Goal: Information Seeking & Learning: Check status

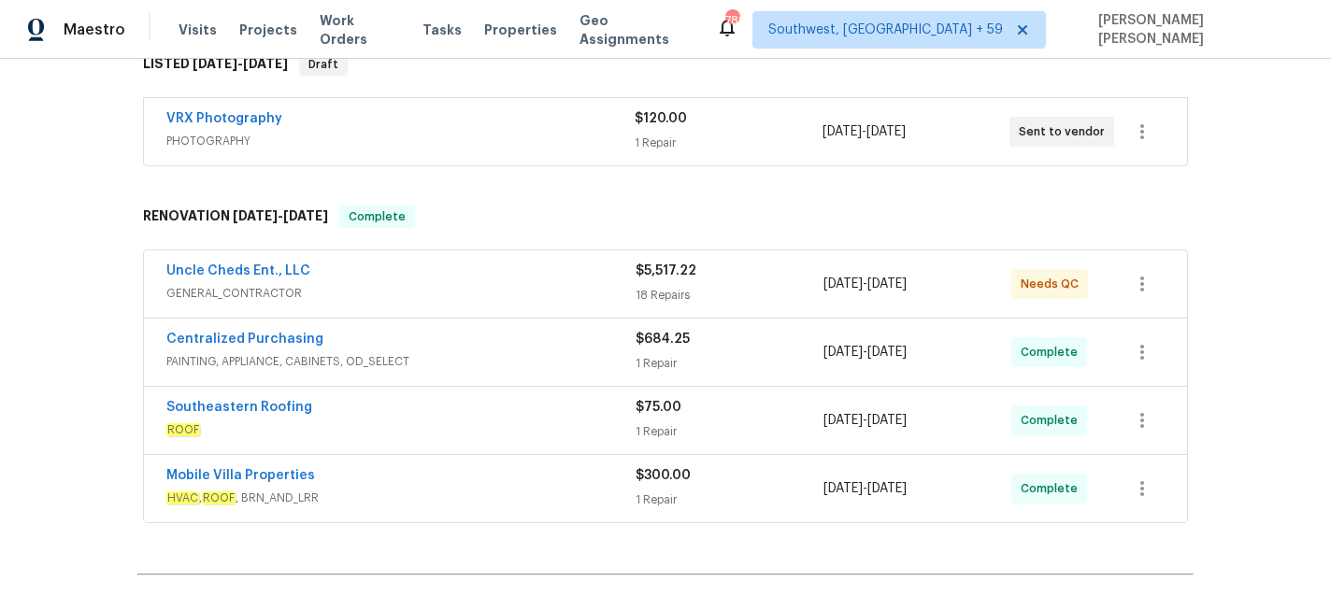
scroll to position [524, 0]
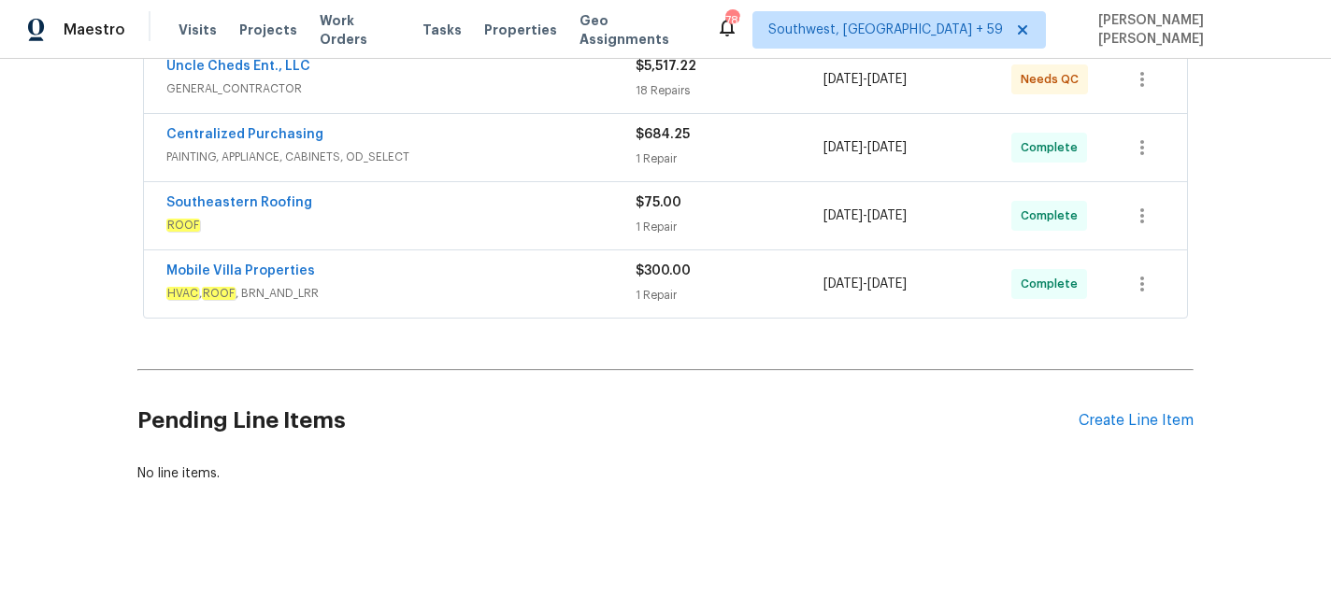
click at [469, 285] on span "HVAC , ROOF , BRN_AND_LRR" at bounding box center [400, 293] width 469 height 19
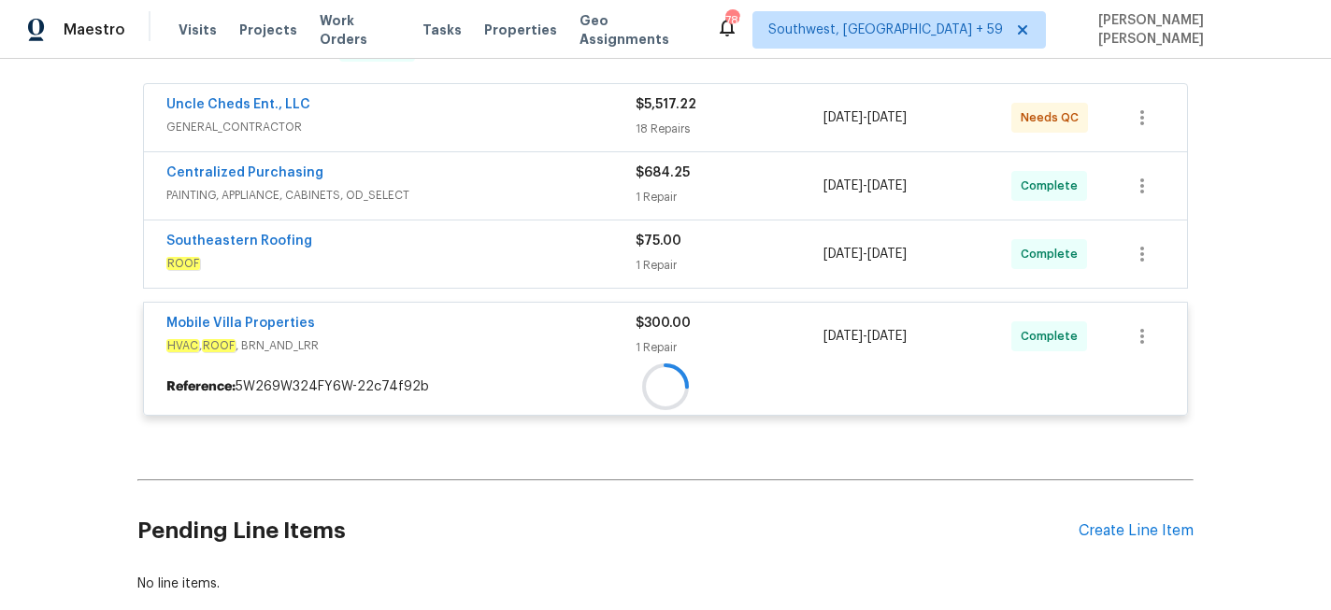
scroll to position [478, 0]
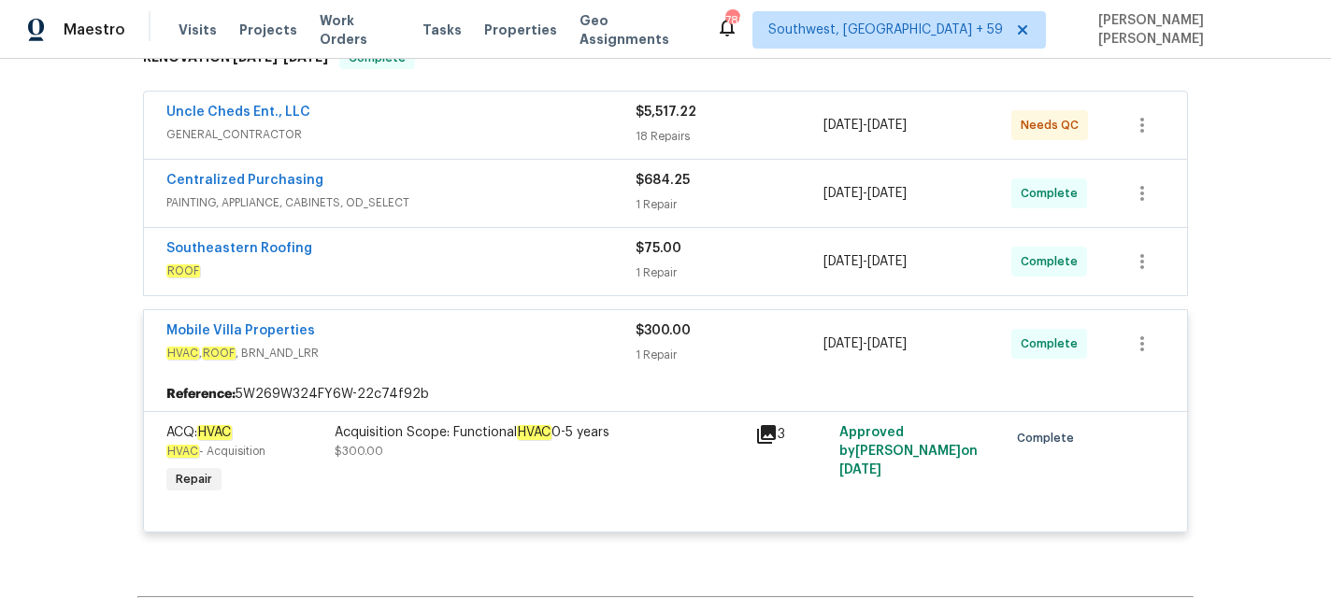
click at [495, 265] on span "ROOF" at bounding box center [400, 271] width 469 height 19
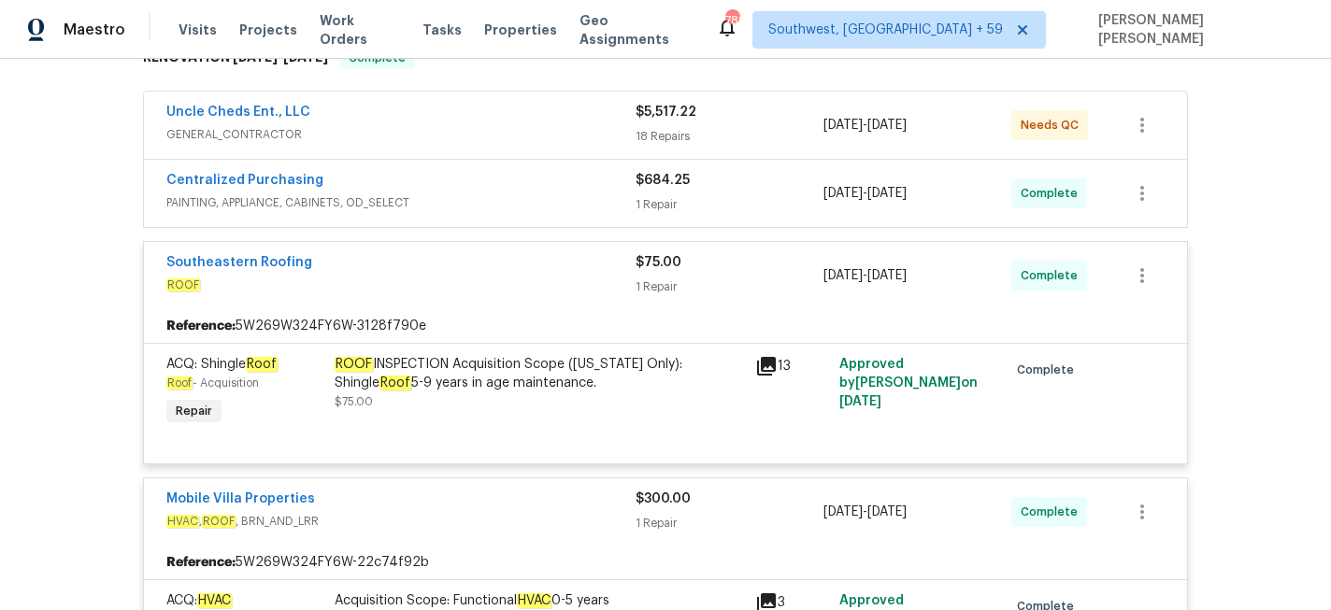
click at [537, 198] on span "PAINTING, APPLIANCE, CABINETS, OD_SELECT" at bounding box center [400, 202] width 469 height 19
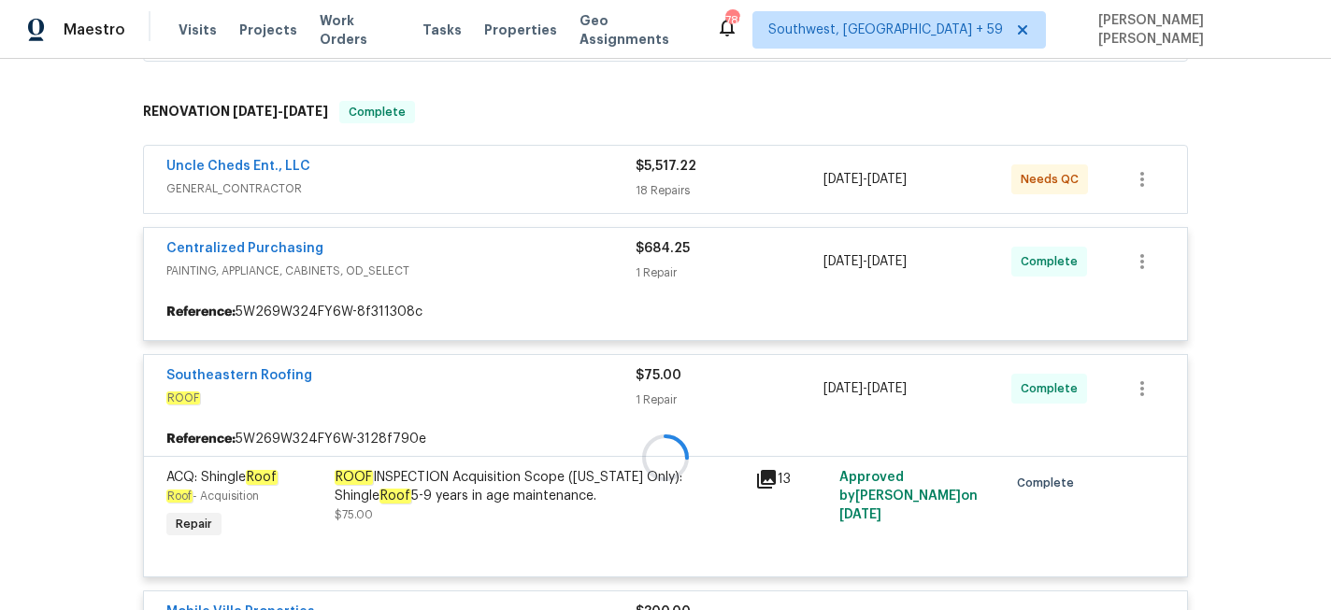
scroll to position [420, 0]
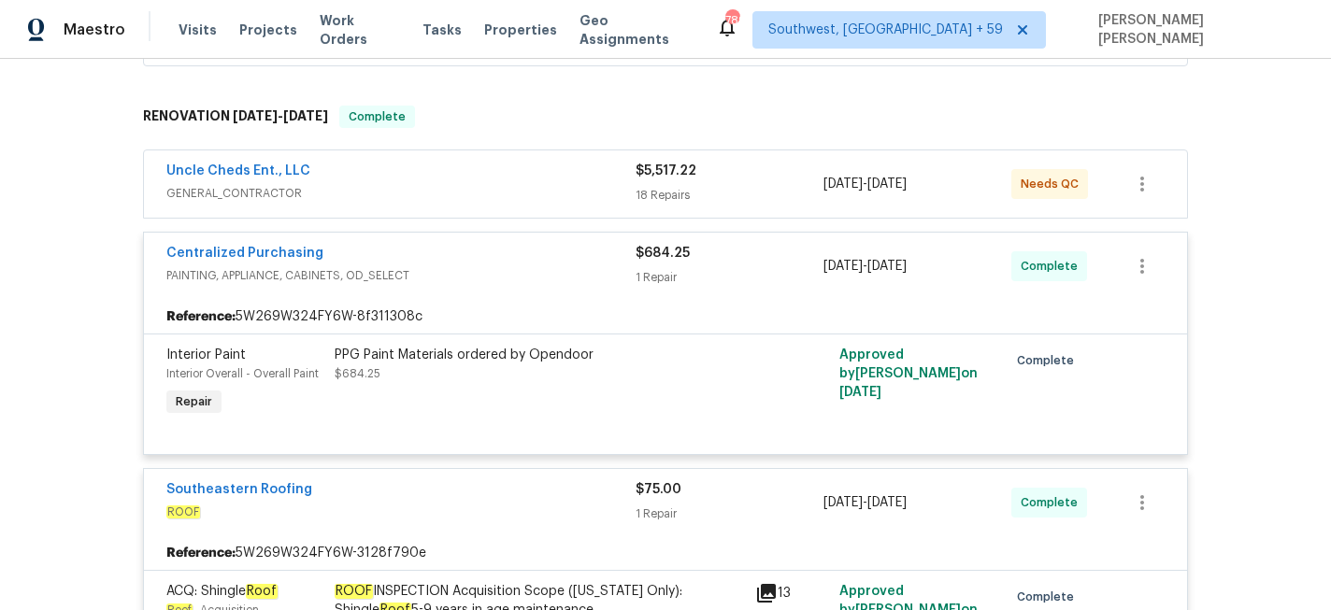
click at [555, 167] on div "Uncle Cheds Ent., LLC" at bounding box center [400, 173] width 469 height 22
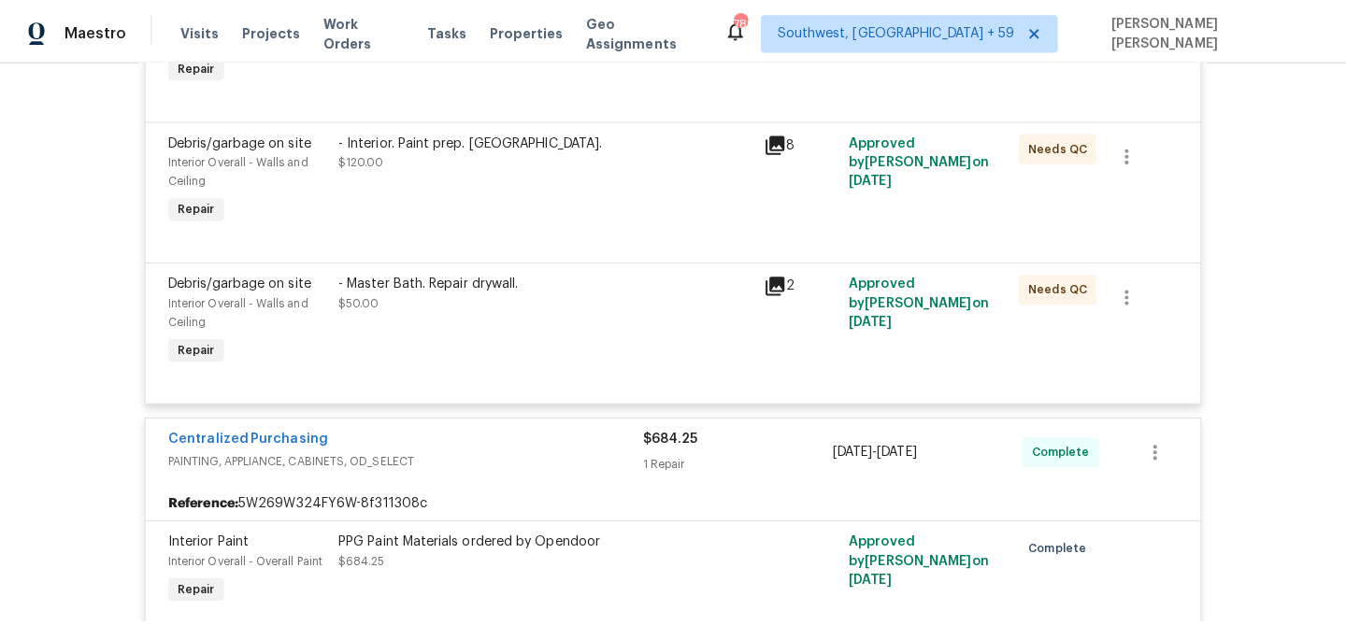
scroll to position [3759, 0]
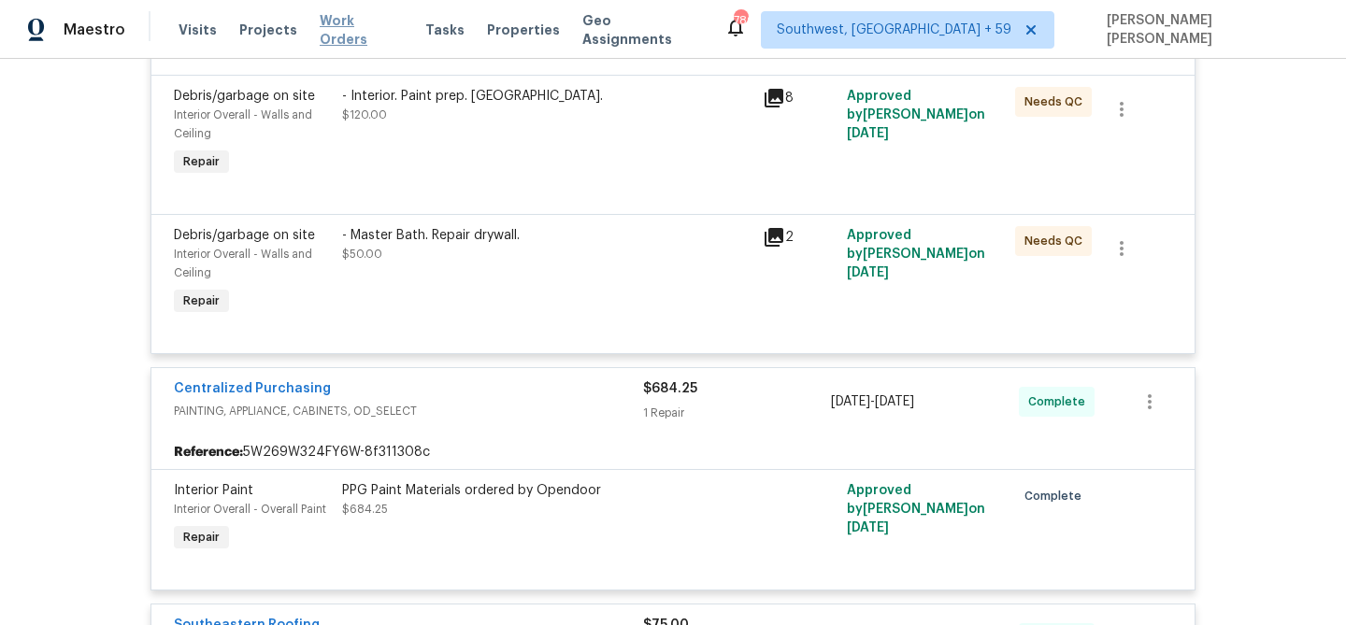
click at [359, 30] on span "Work Orders" at bounding box center [361, 29] width 83 height 37
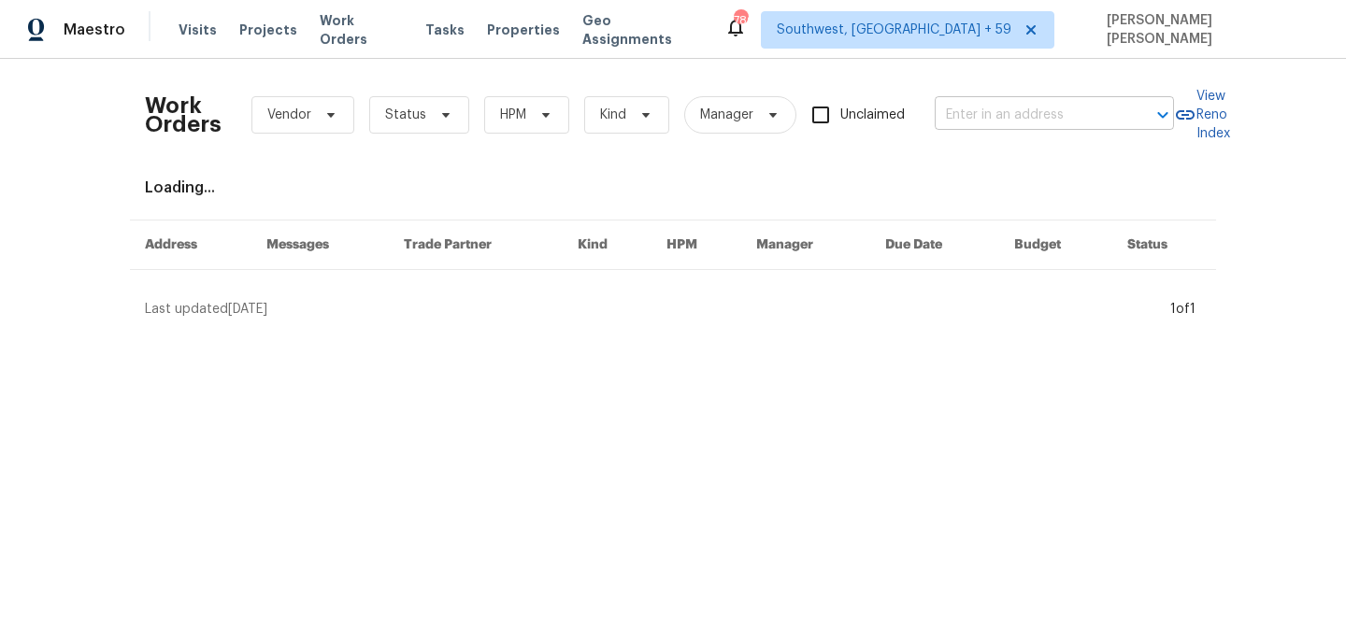
click at [975, 113] on input "text" at bounding box center [1027, 115] width 187 height 29
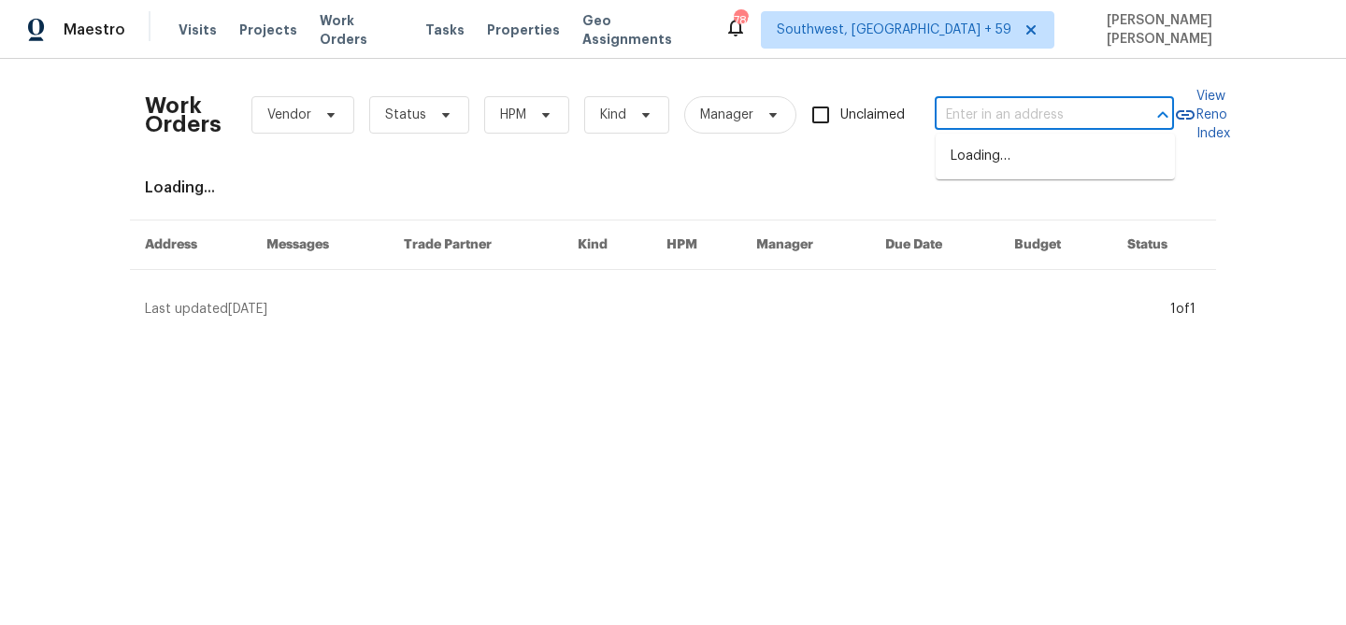
paste input "[STREET_ADDRESS]"
type input "[STREET_ADDRESS]"
click at [997, 150] on li "[STREET_ADDRESS]" at bounding box center [1054, 156] width 239 height 31
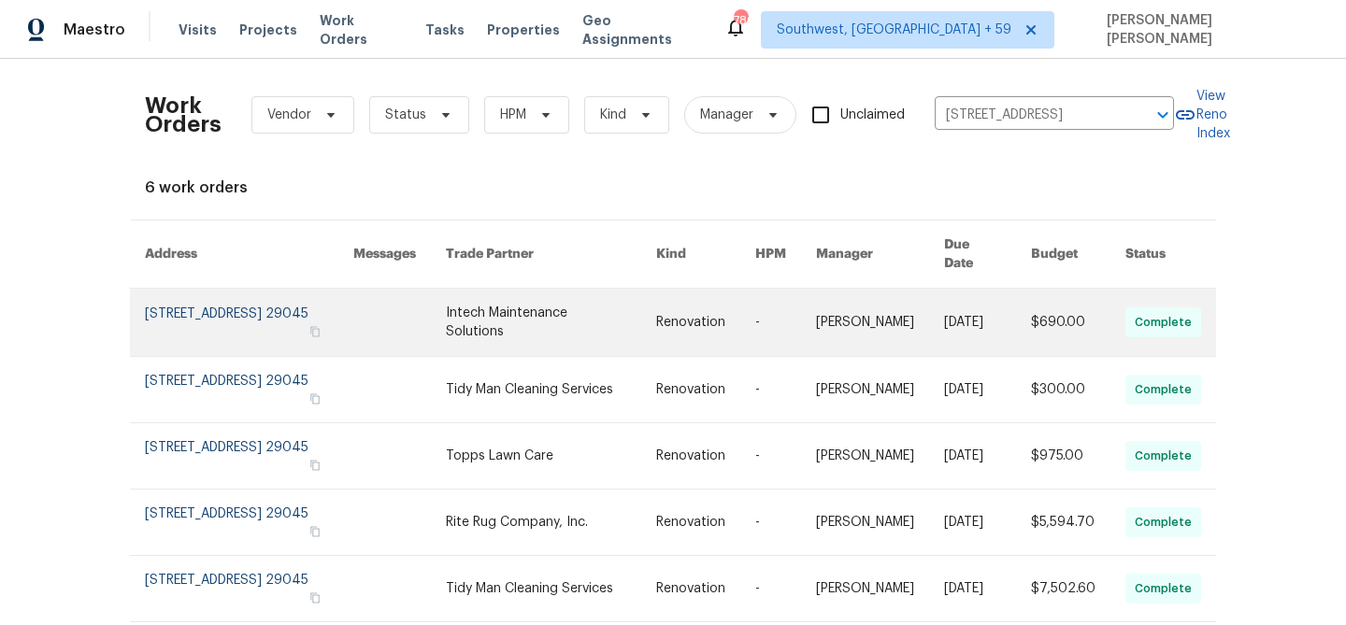
click at [949, 299] on link at bounding box center [987, 322] width 87 height 67
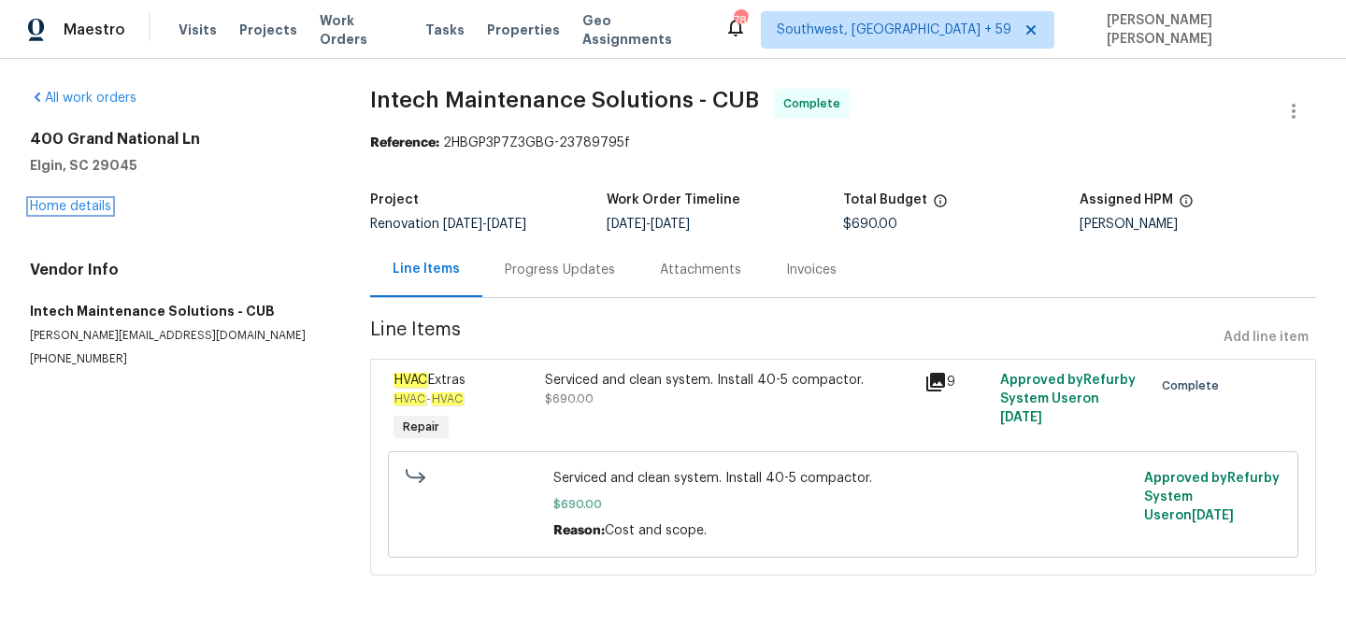
click at [85, 203] on link "Home details" at bounding box center [70, 206] width 81 height 13
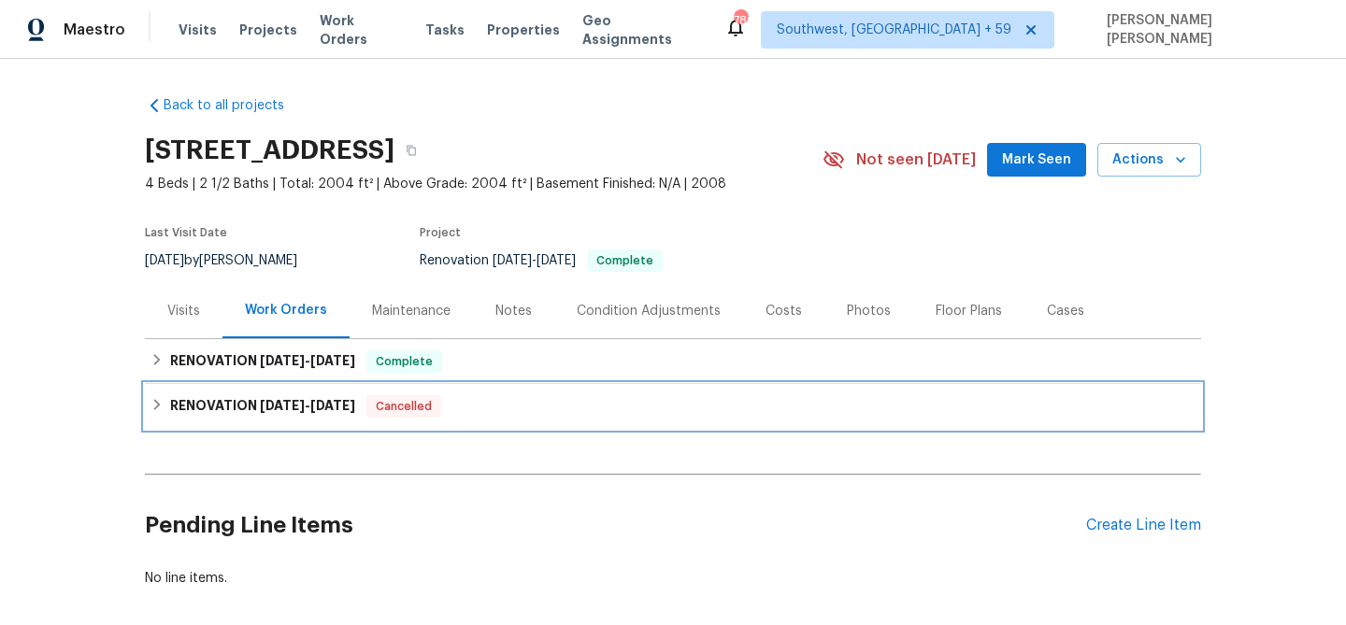
click at [263, 406] on span "[DATE]" at bounding box center [282, 405] width 45 height 13
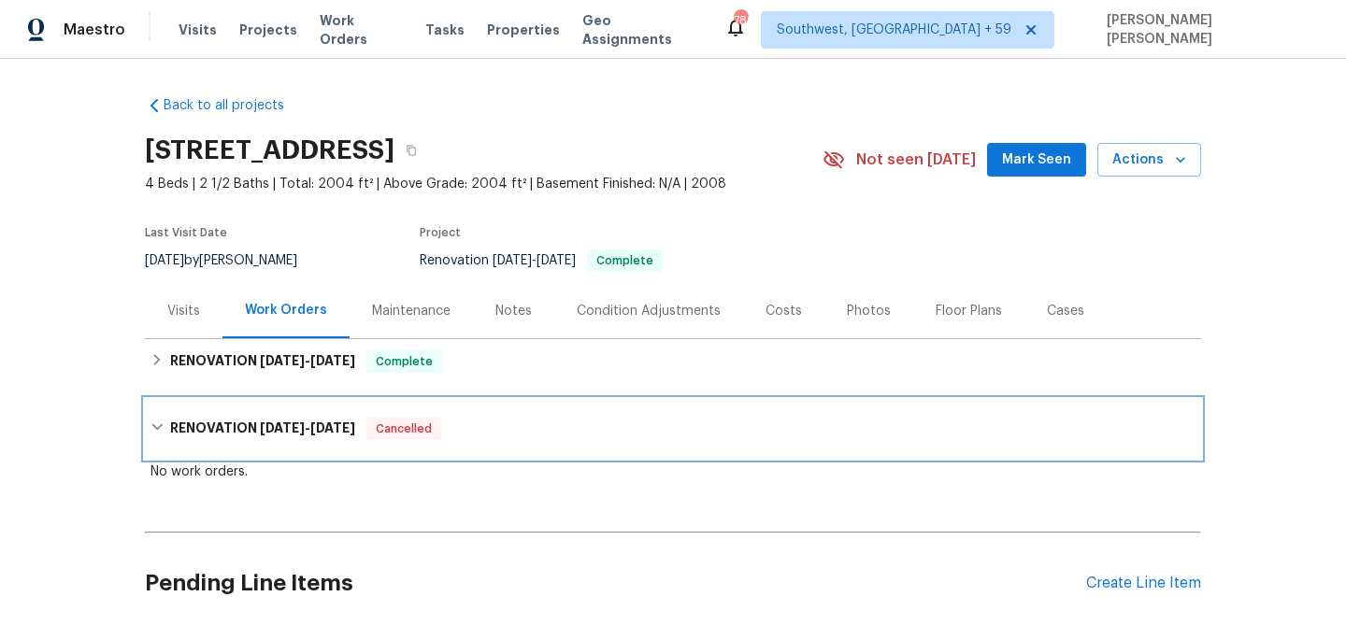
click at [263, 406] on div "RENOVATION [DATE] - [DATE] Cancelled" at bounding box center [673, 429] width 1056 height 60
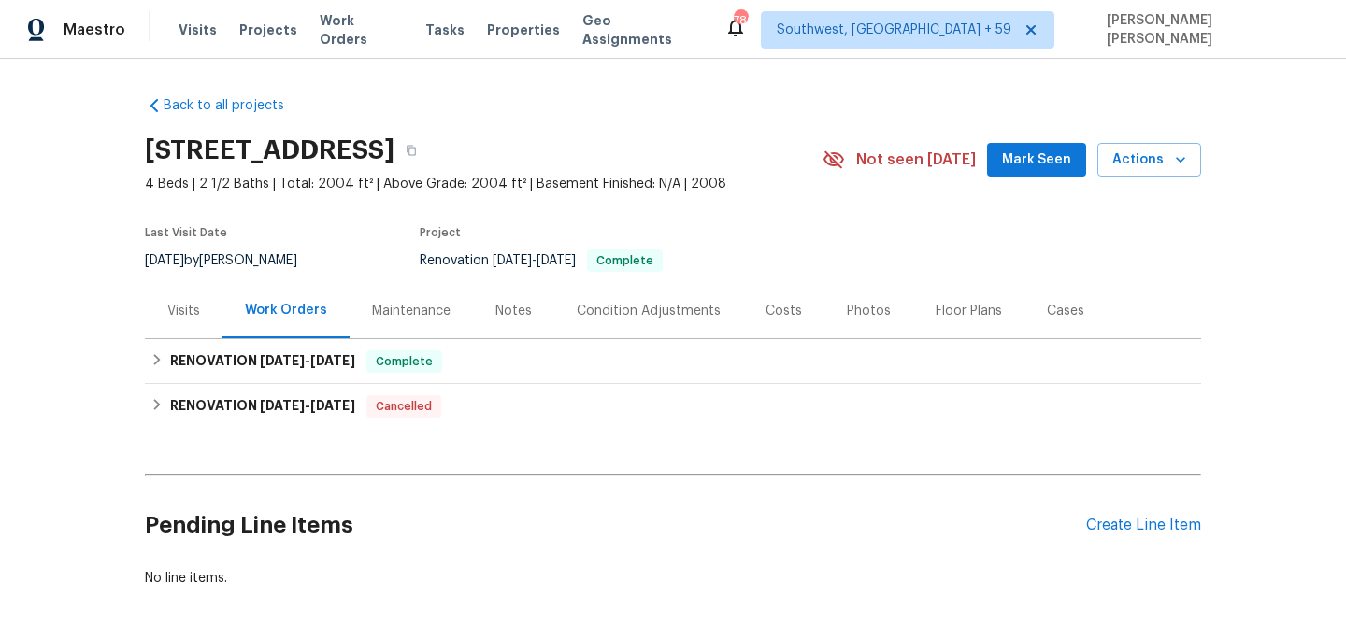
click at [184, 318] on div "Visits" at bounding box center [183, 311] width 33 height 19
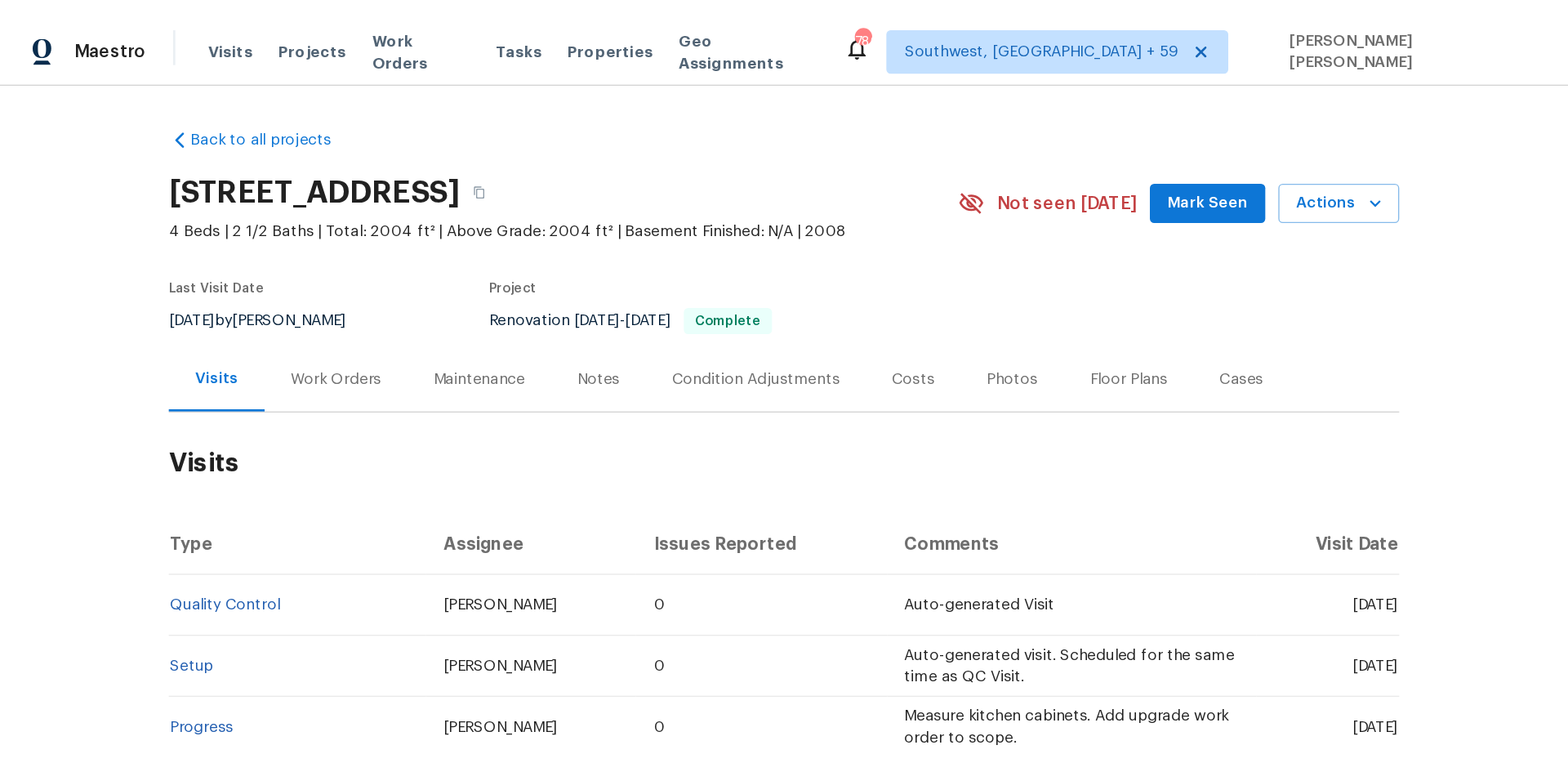
scroll to position [168, 0]
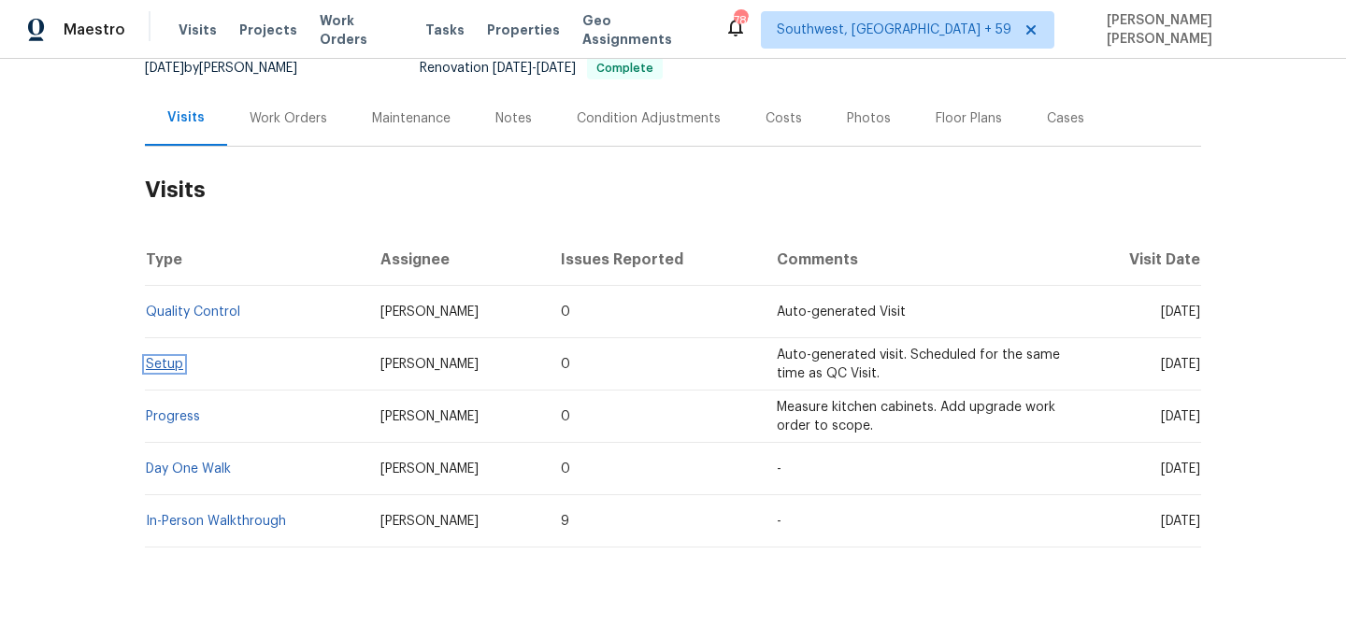
click at [165, 366] on link "Setup" at bounding box center [164, 364] width 37 height 13
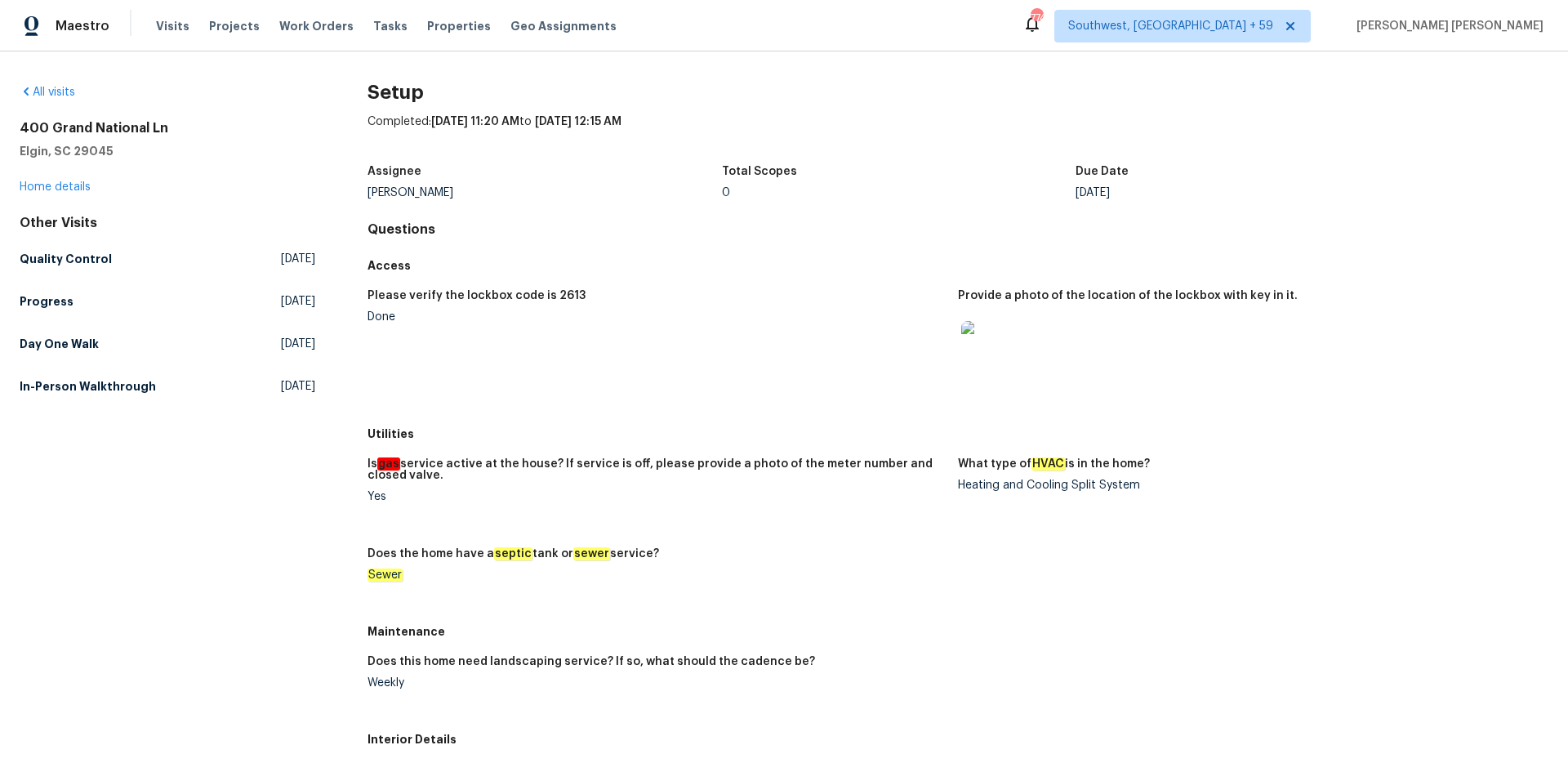
click at [140, 392] on h5 "In-Person Walkthrough" at bounding box center [87, 386] width 136 height 17
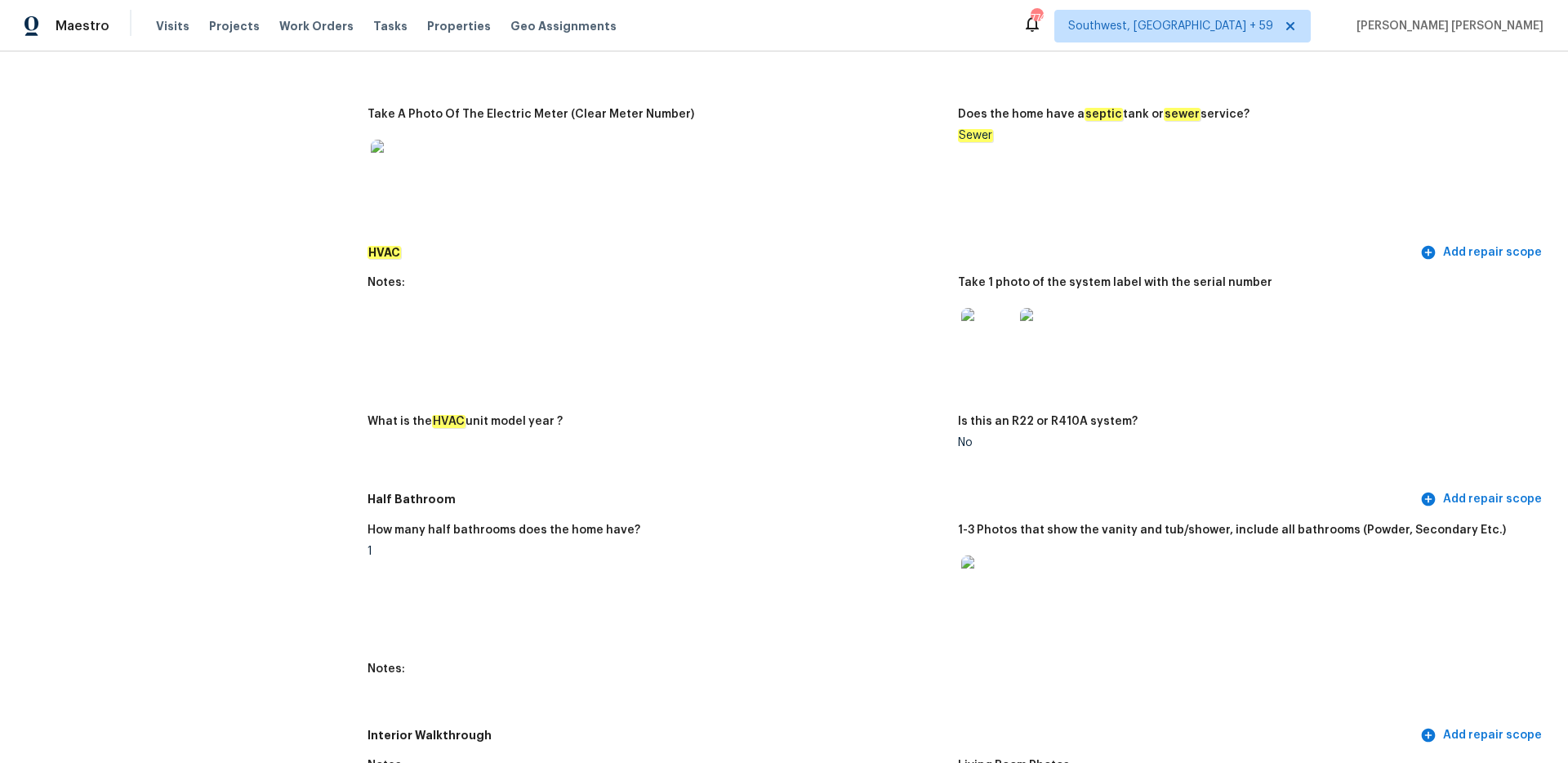
scroll to position [1289, 0]
click at [996, 330] on img at bounding box center [988, 336] width 52 height 52
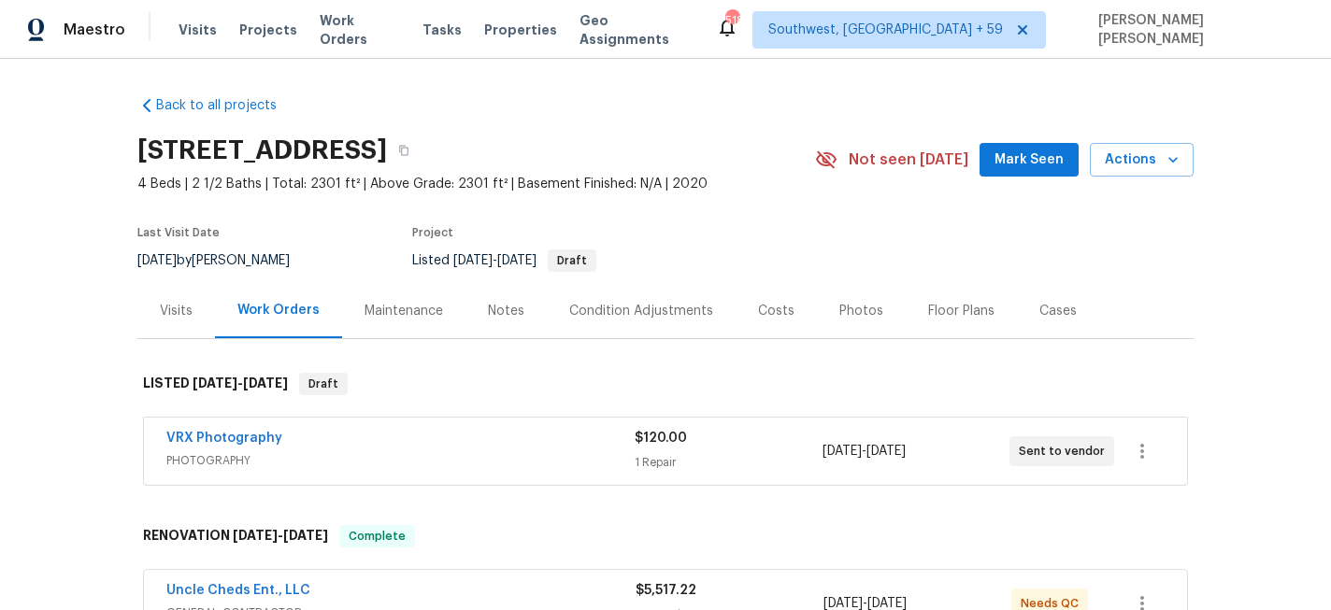
click at [177, 302] on div "Visits" at bounding box center [176, 311] width 33 height 19
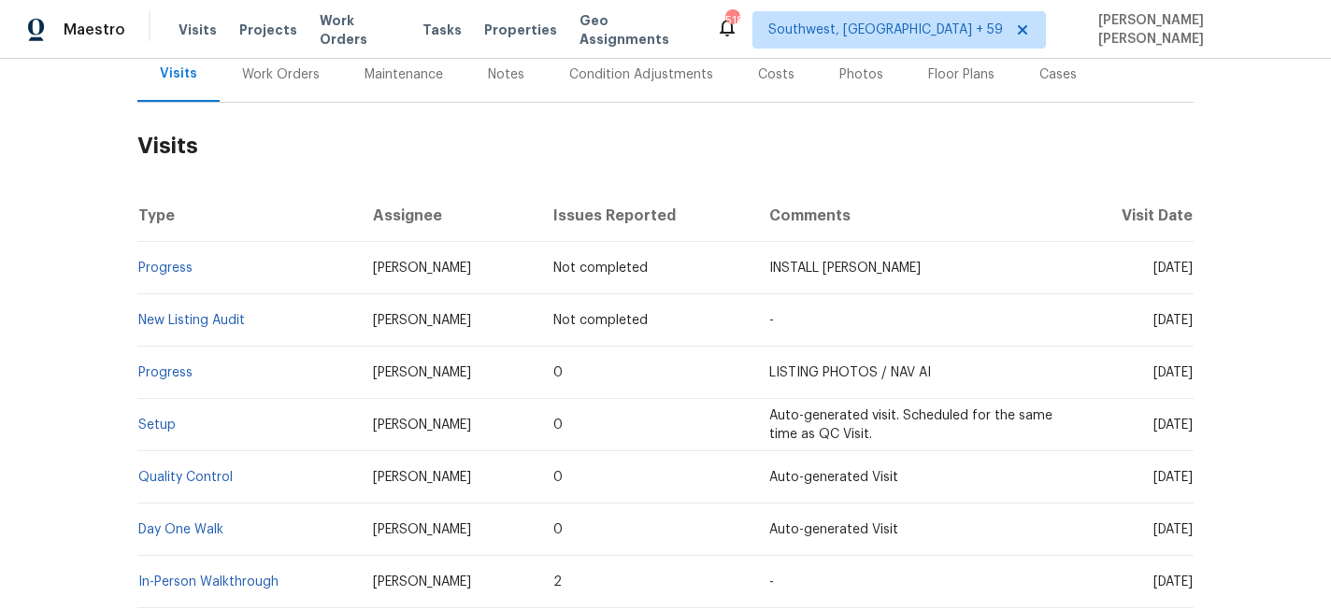
scroll to position [242, 0]
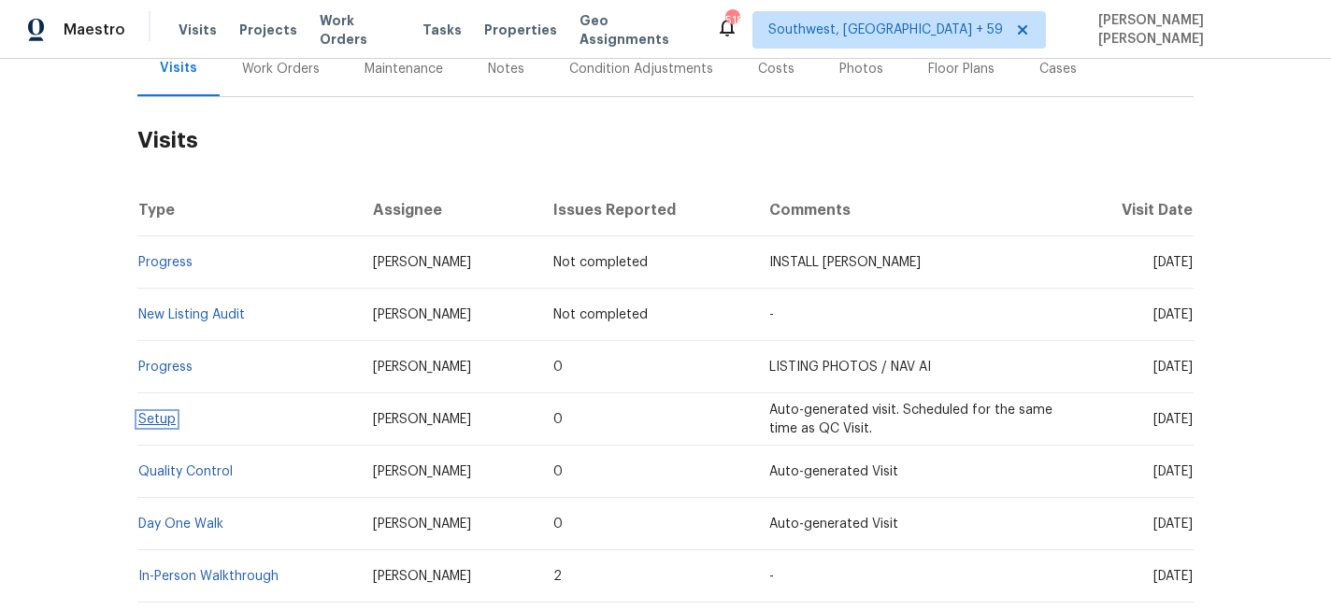
click at [154, 418] on link "Setup" at bounding box center [156, 419] width 37 height 13
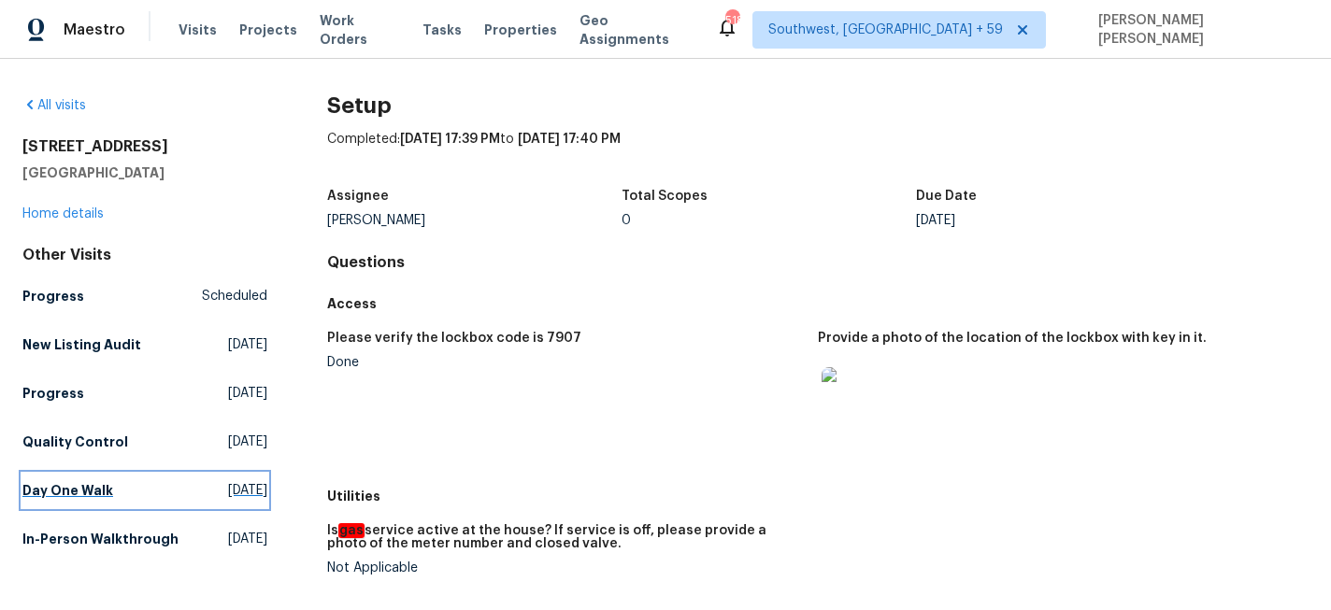
click at [108, 477] on link "Day One Walk [DATE]" at bounding box center [144, 491] width 245 height 34
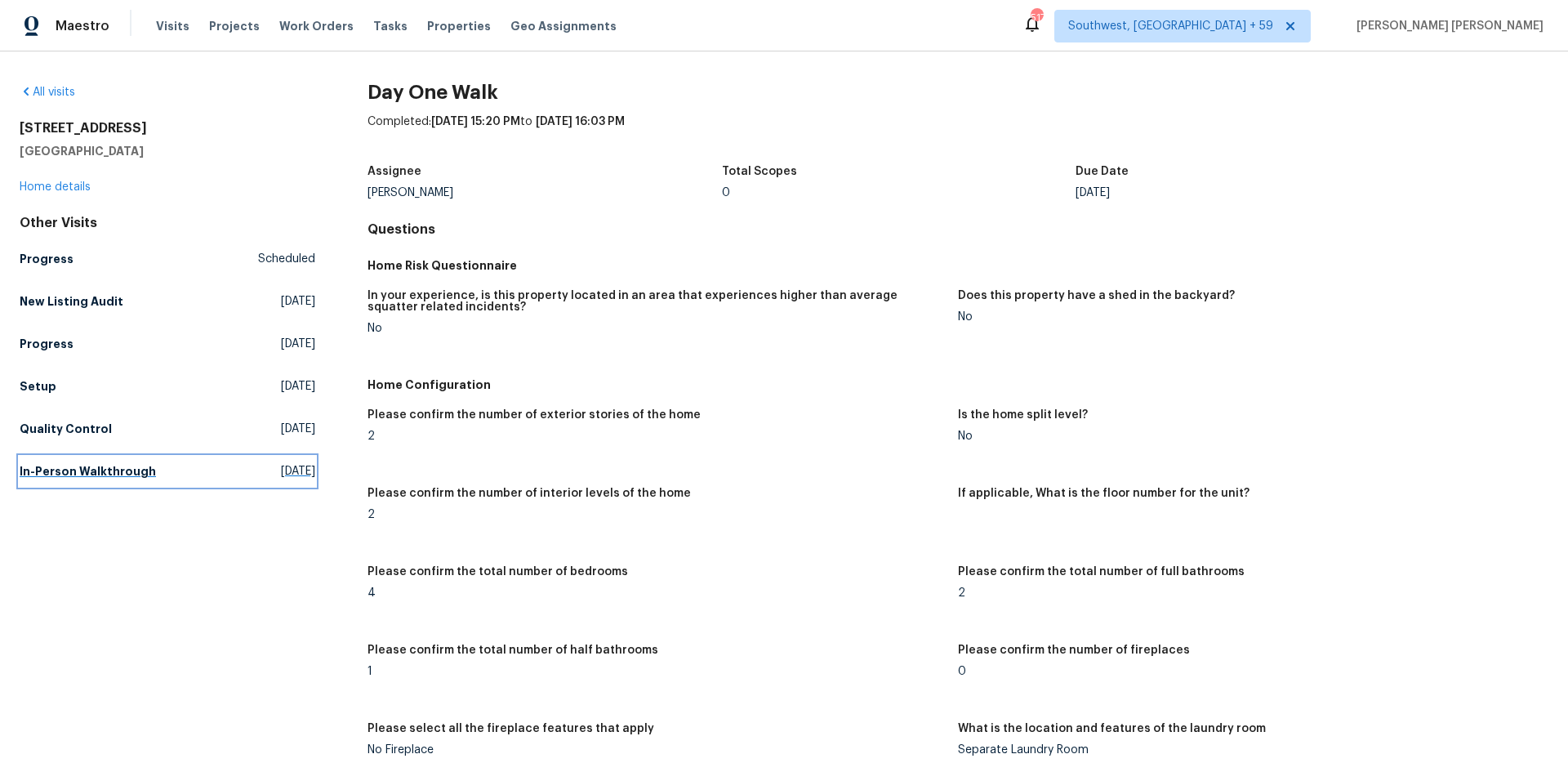
click at [111, 474] on h5 "In-Person Walkthrough" at bounding box center [87, 471] width 136 height 17
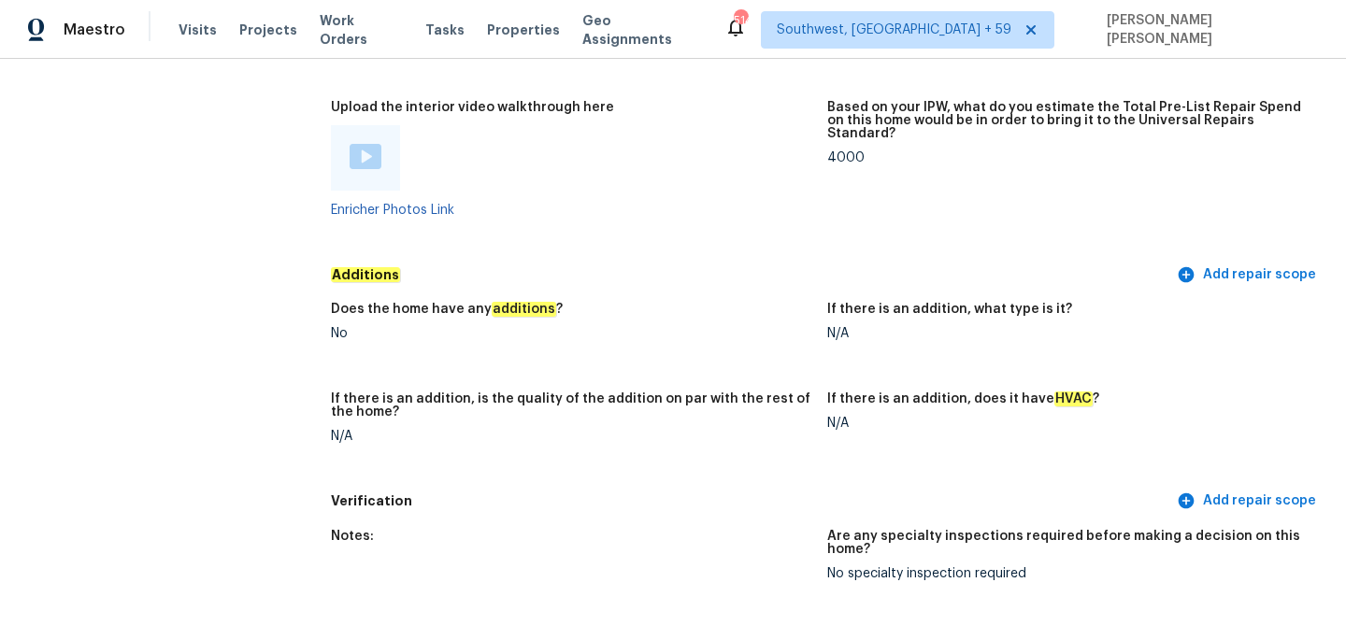
scroll to position [4019, 0]
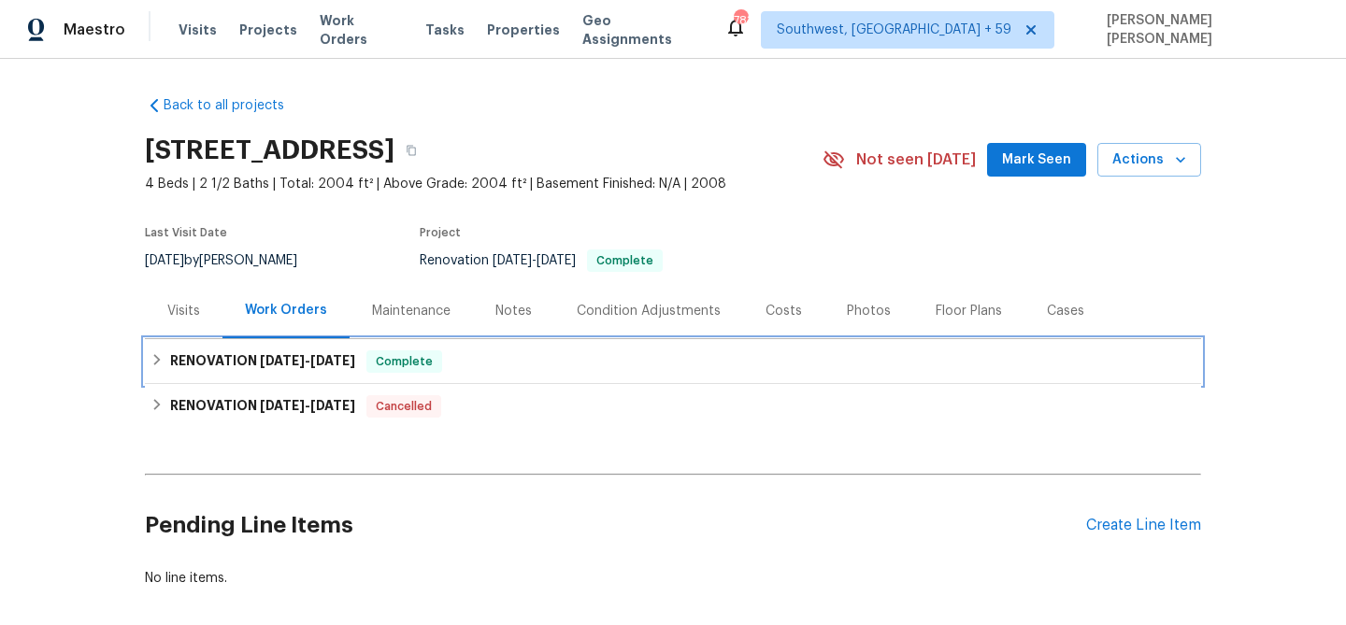
click at [307, 358] on span "7/29/25 - 8/11/25" at bounding box center [307, 360] width 95 height 13
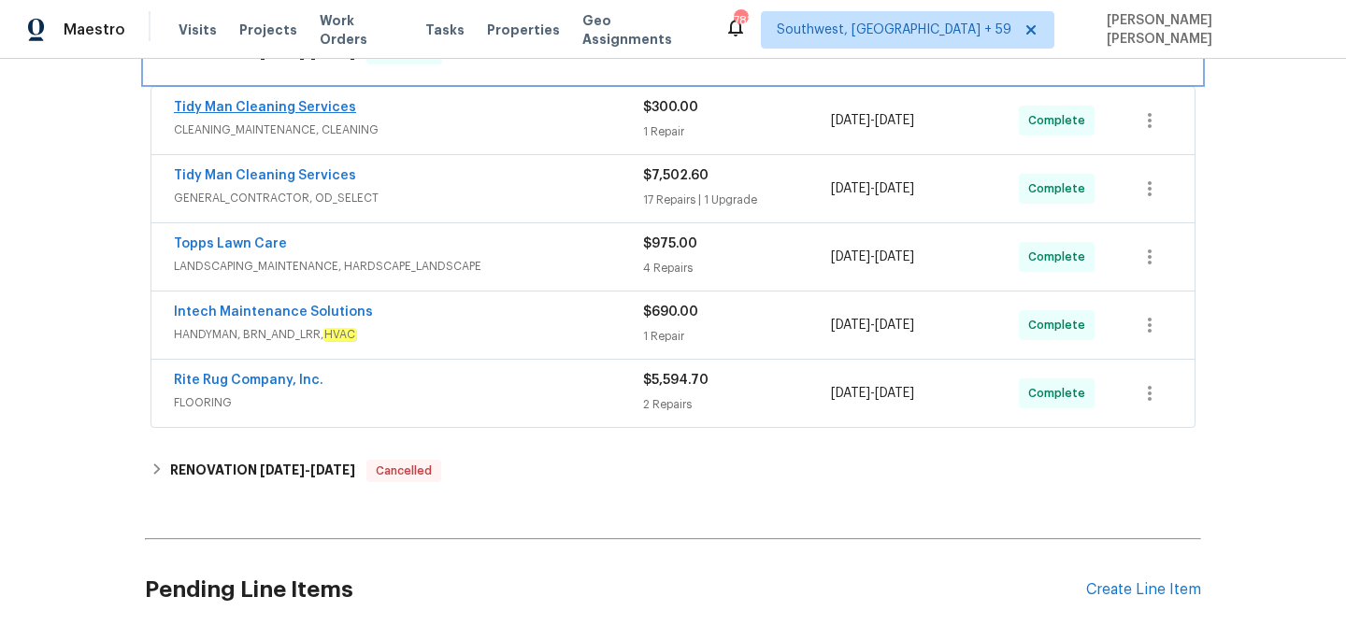
scroll to position [333, 0]
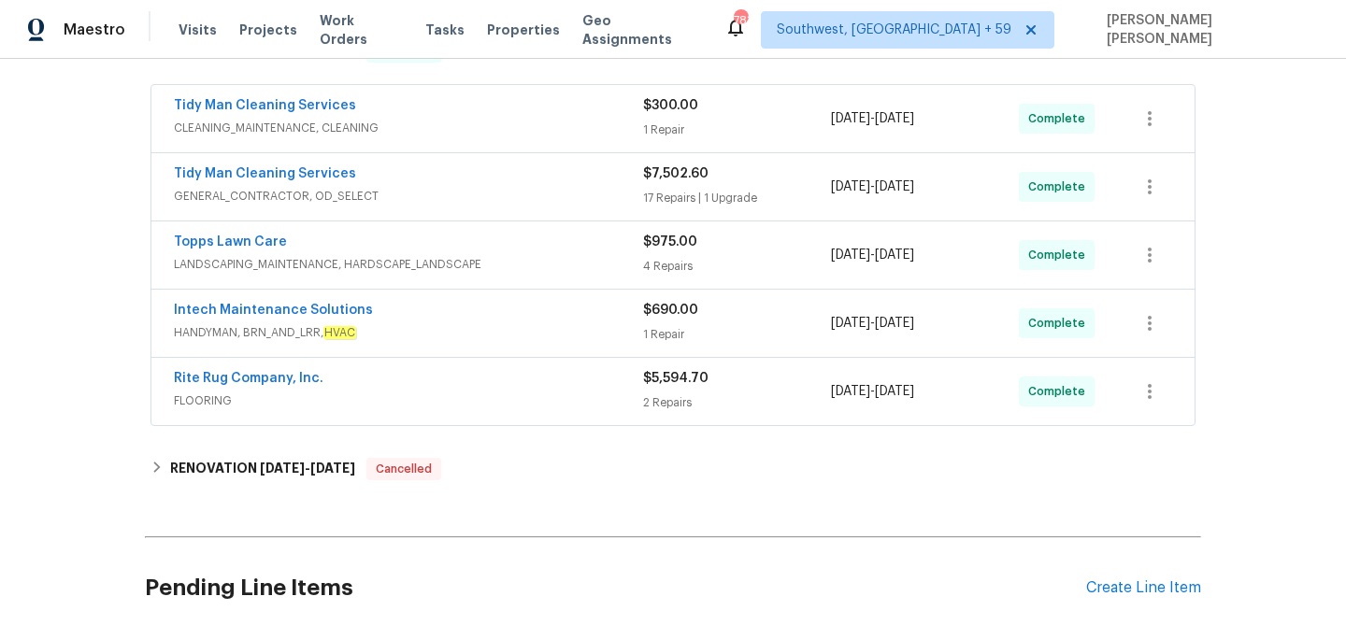
click at [446, 383] on div "Rite Rug Company, Inc." at bounding box center [408, 380] width 469 height 22
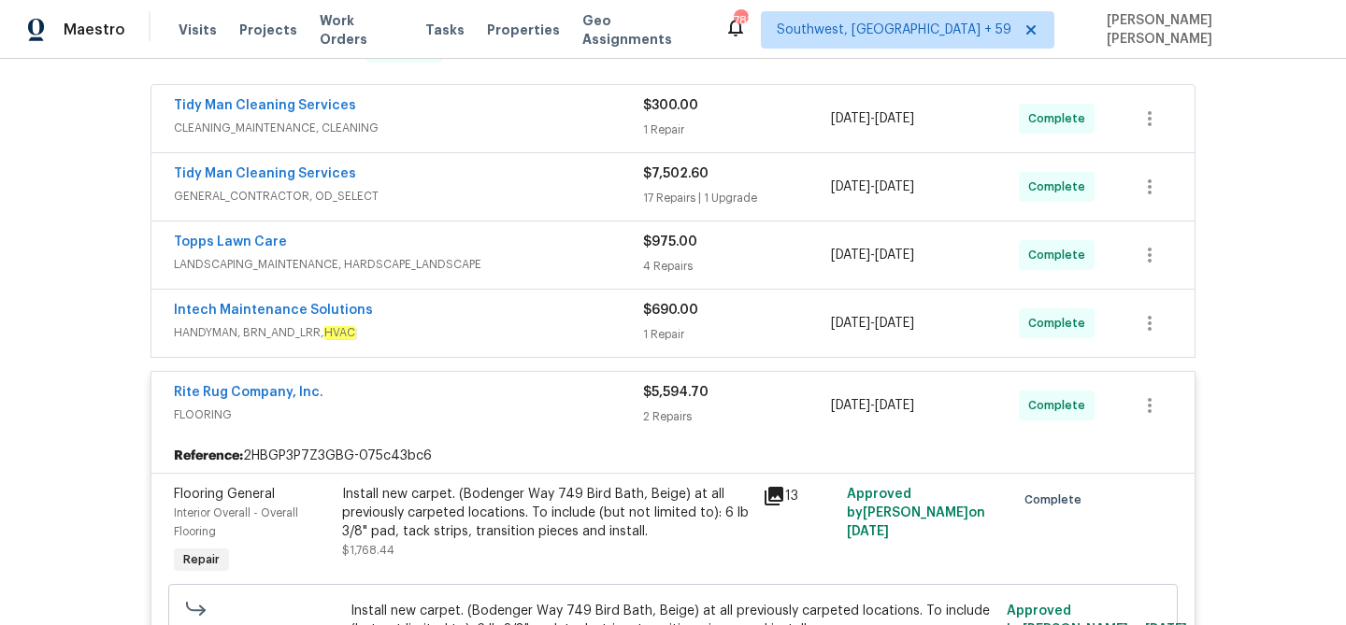
click at [513, 331] on span "HANDYMAN, BRN_AND_LRR, HVAC" at bounding box center [408, 332] width 469 height 19
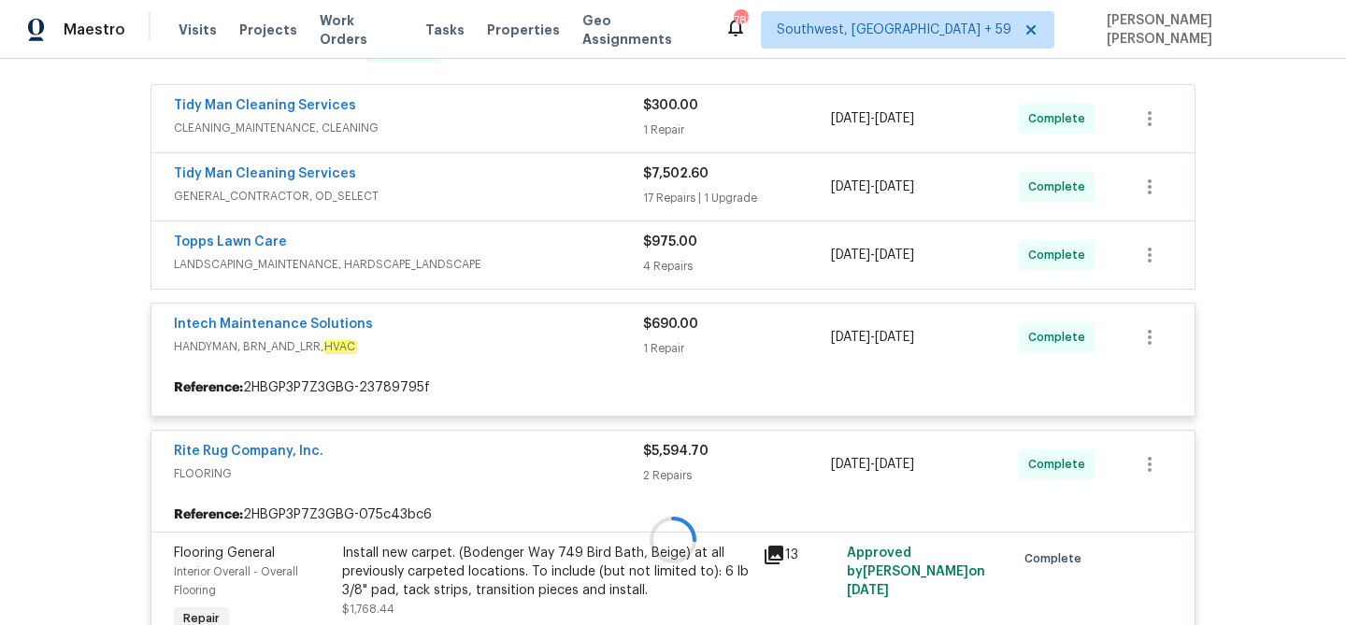
scroll to position [298, 0]
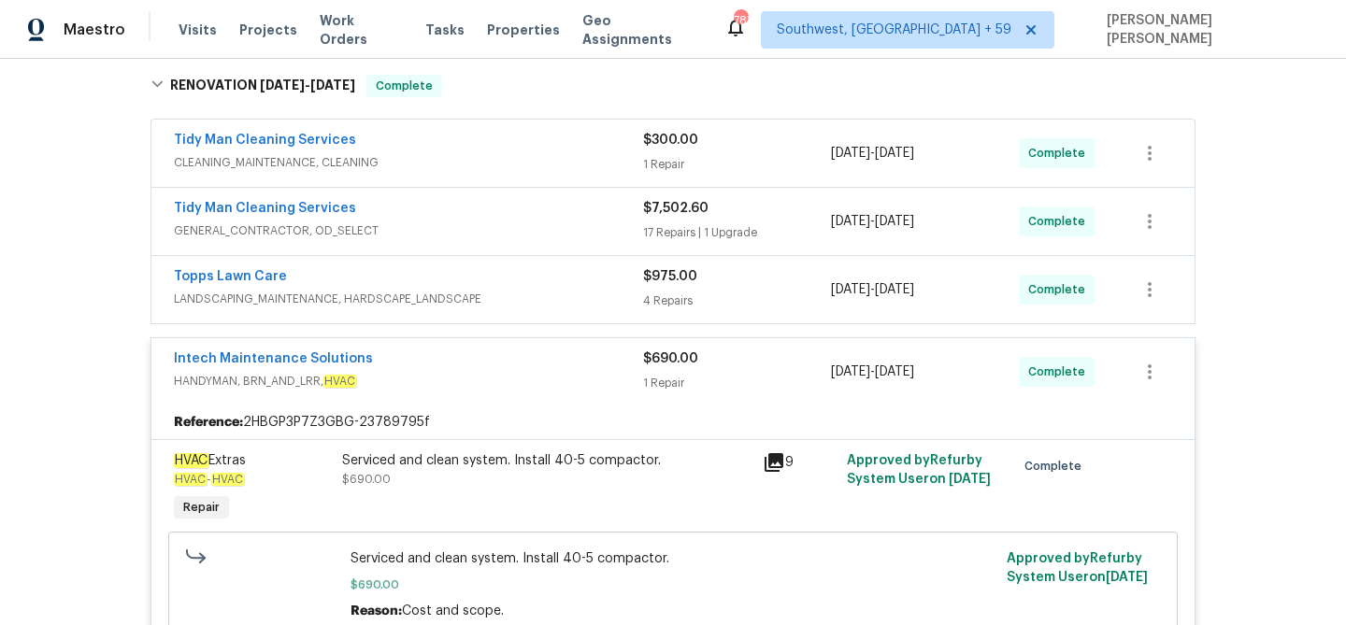
click at [538, 293] on span "LANDSCAPING_MAINTENANCE, HARDSCAPE_LANDSCAPE" at bounding box center [408, 299] width 469 height 19
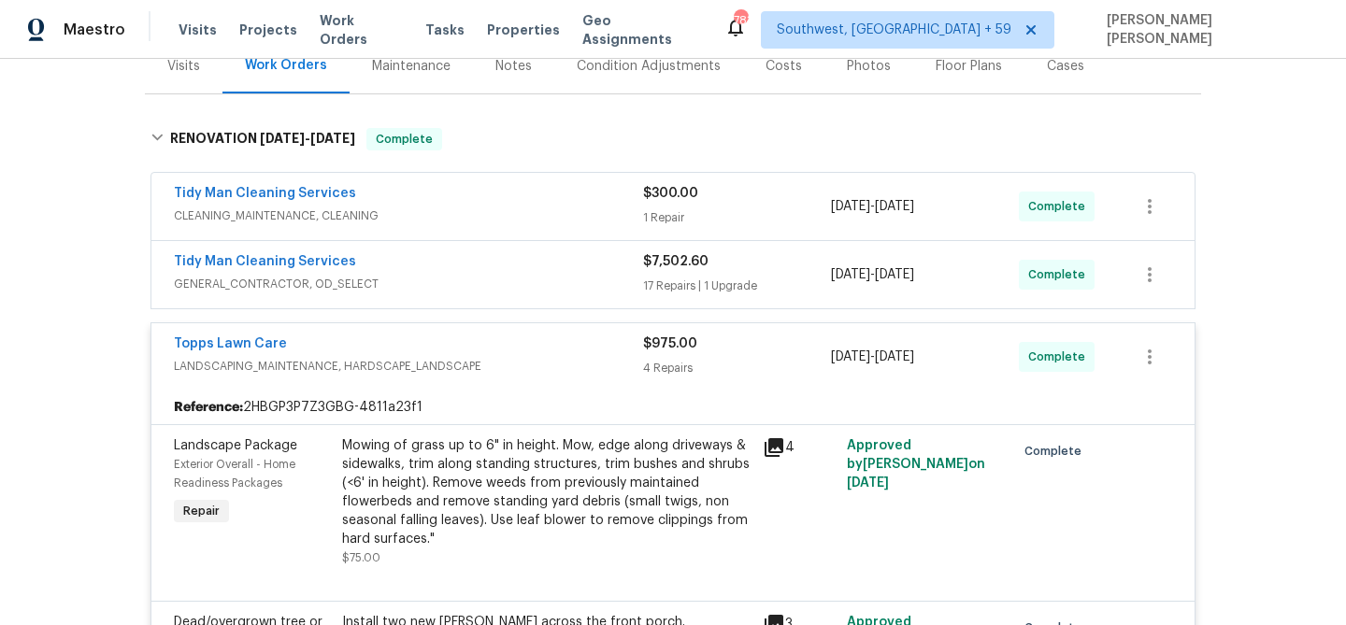
scroll to position [241, 0]
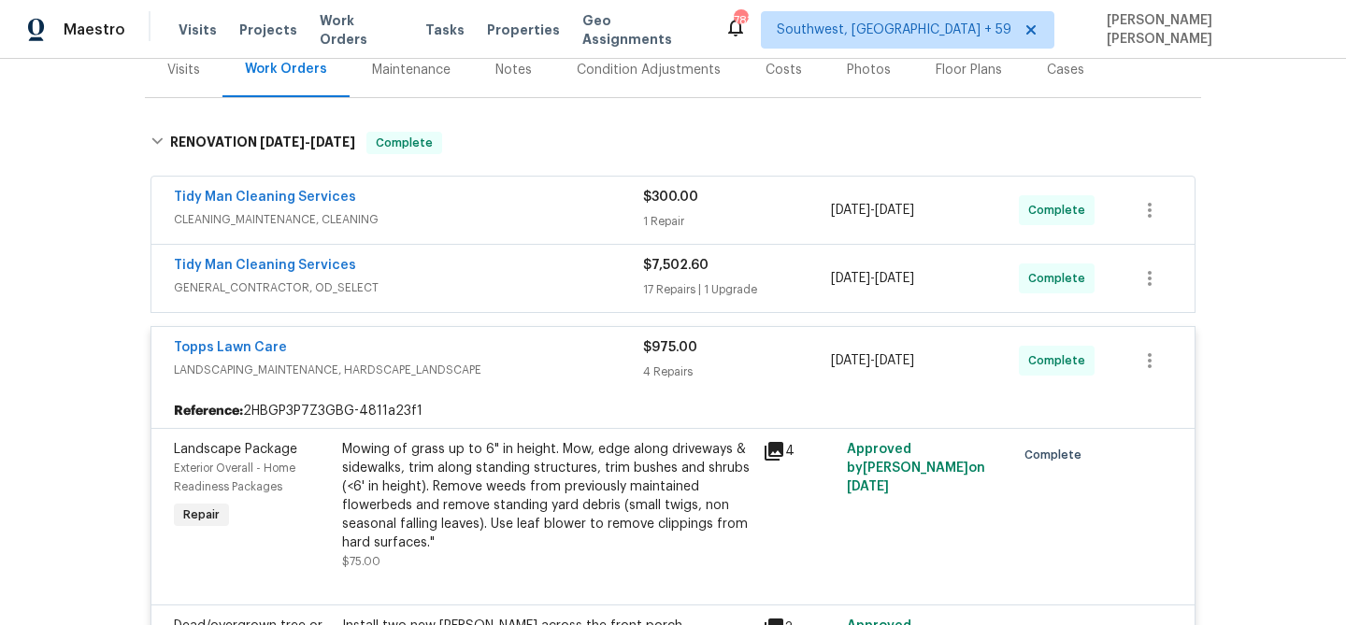
click at [559, 262] on div "Tidy Man Cleaning Services" at bounding box center [408, 267] width 469 height 22
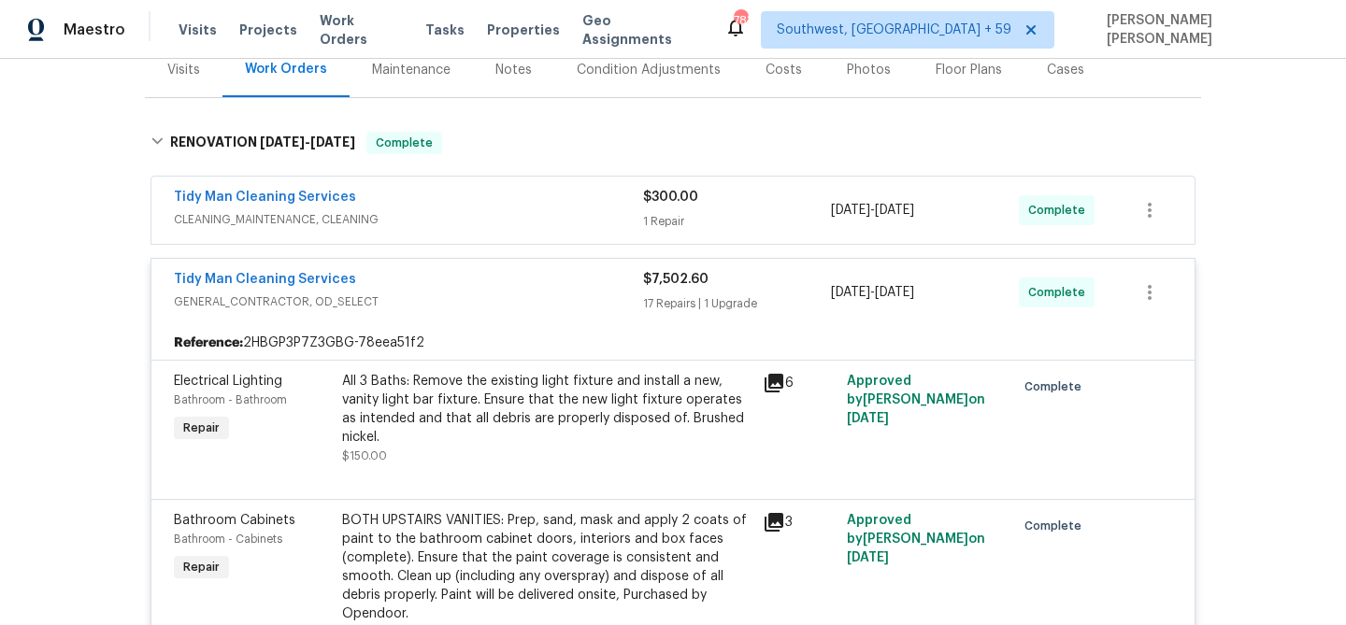
click at [578, 211] on span "CLEANING_MAINTENANCE, CLEANING" at bounding box center [408, 219] width 469 height 19
